Goal: Transaction & Acquisition: Purchase product/service

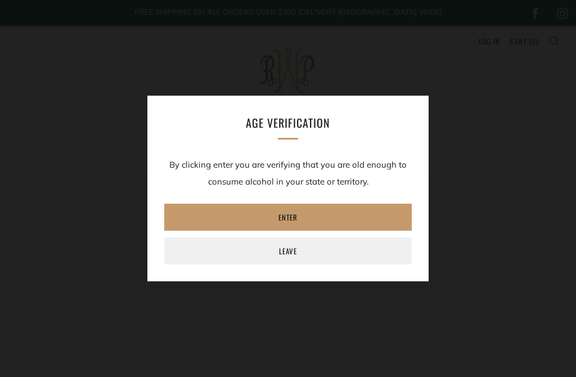
click at [270, 214] on link "Enter" at bounding box center [287, 217] width 247 height 27
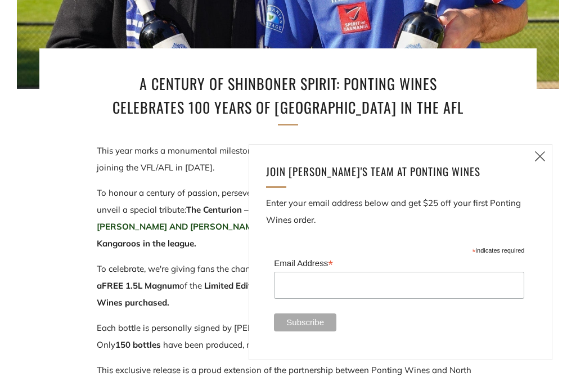
click at [534, 163] on icon at bounding box center [539, 156] width 13 height 14
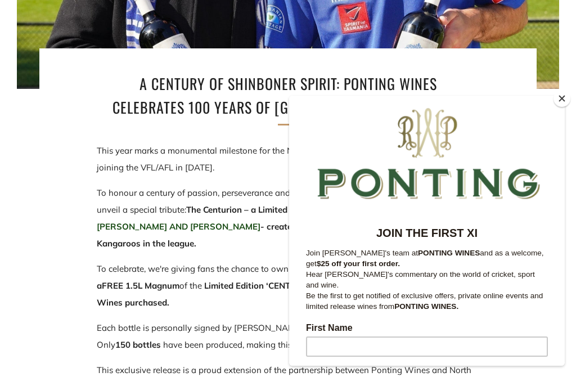
click at [559, 107] on button "Close" at bounding box center [561, 98] width 17 height 17
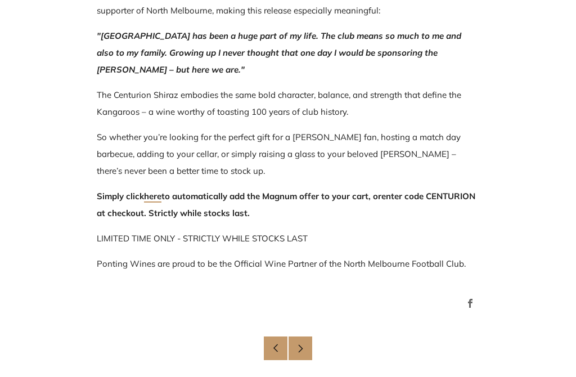
scroll to position [801, 0]
click at [152, 193] on link "here" at bounding box center [152, 197] width 17 height 12
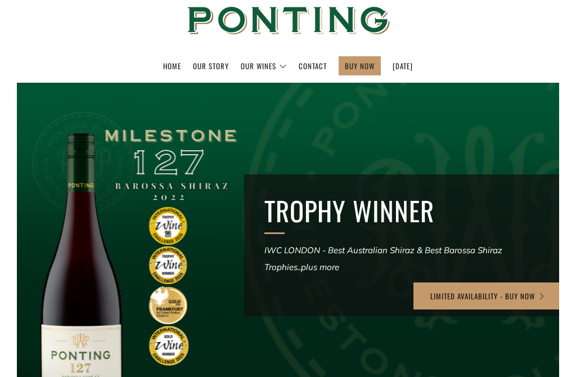
scroll to position [103, 0]
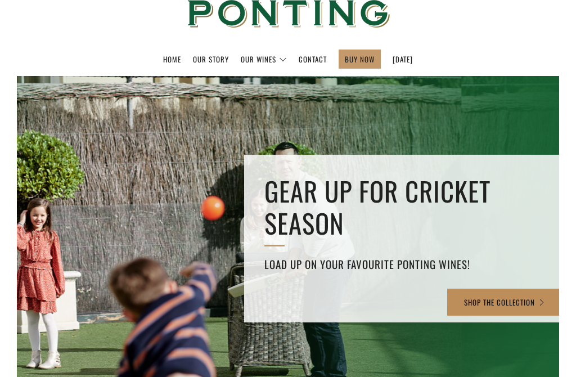
click at [484, 296] on link "SHOP THE COLLECTION" at bounding box center [504, 301] width 115 height 27
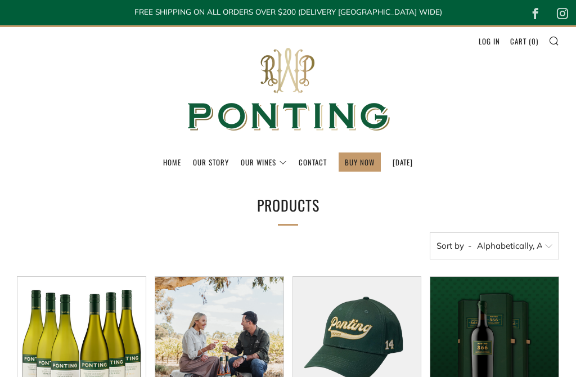
select select "title-ascending"
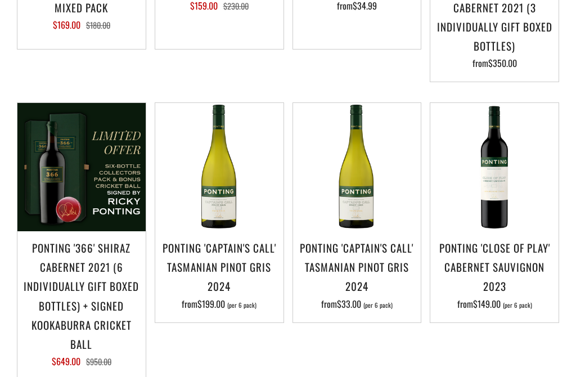
scroll to position [433, 0]
